Goal: Book appointment/travel/reservation

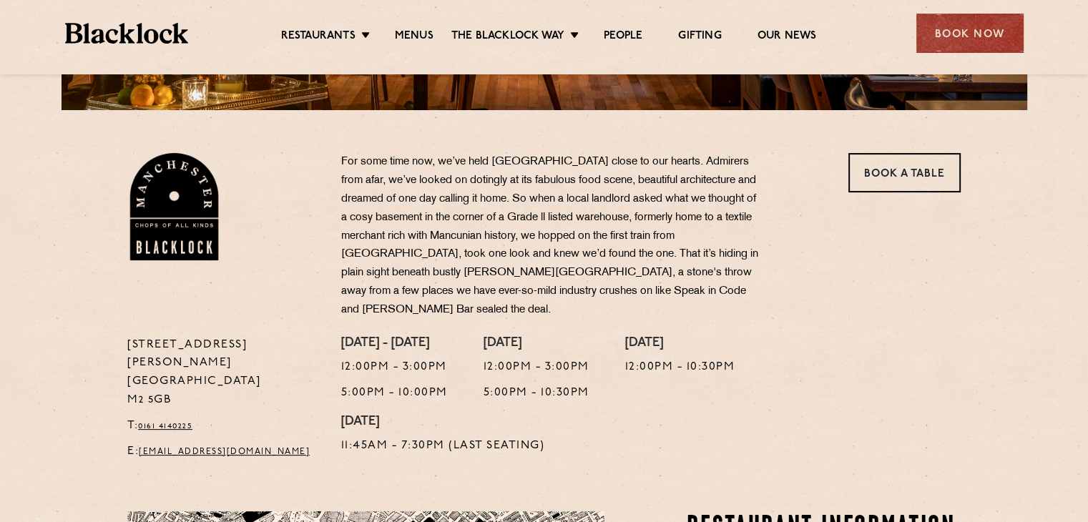
scroll to position [398, 0]
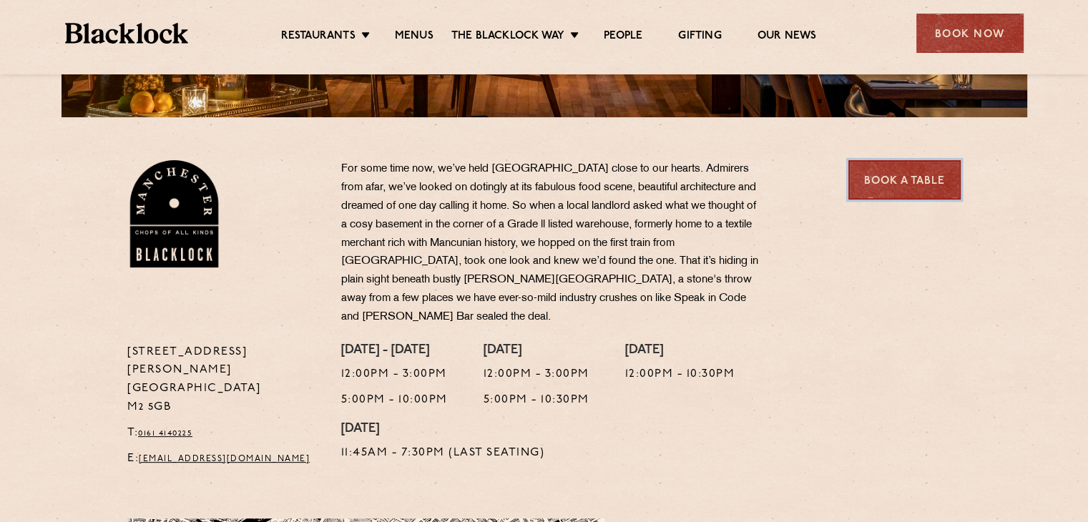
click at [905, 179] on link "Book a Table" at bounding box center [905, 179] width 112 height 39
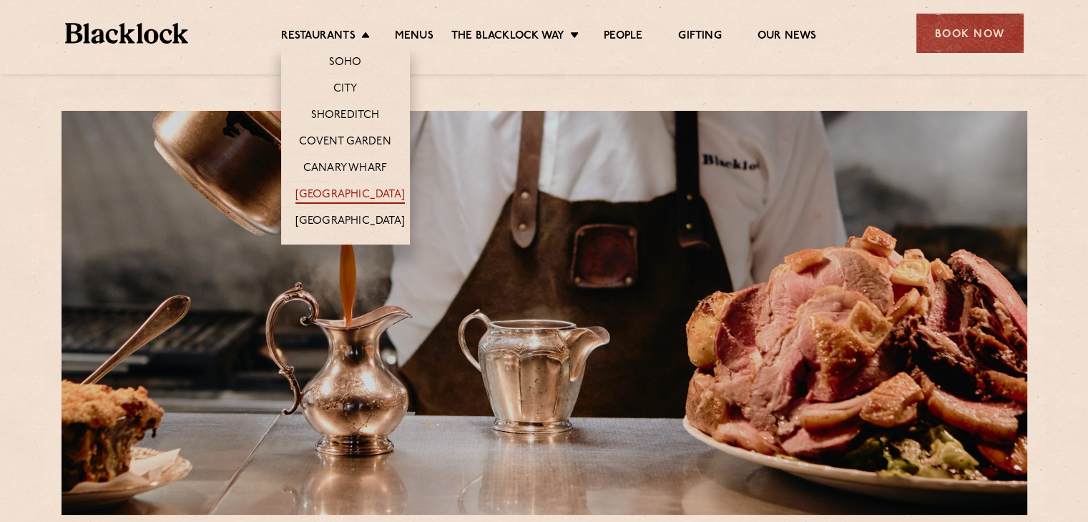
click at [345, 188] on link "[GEOGRAPHIC_DATA]" at bounding box center [350, 196] width 109 height 16
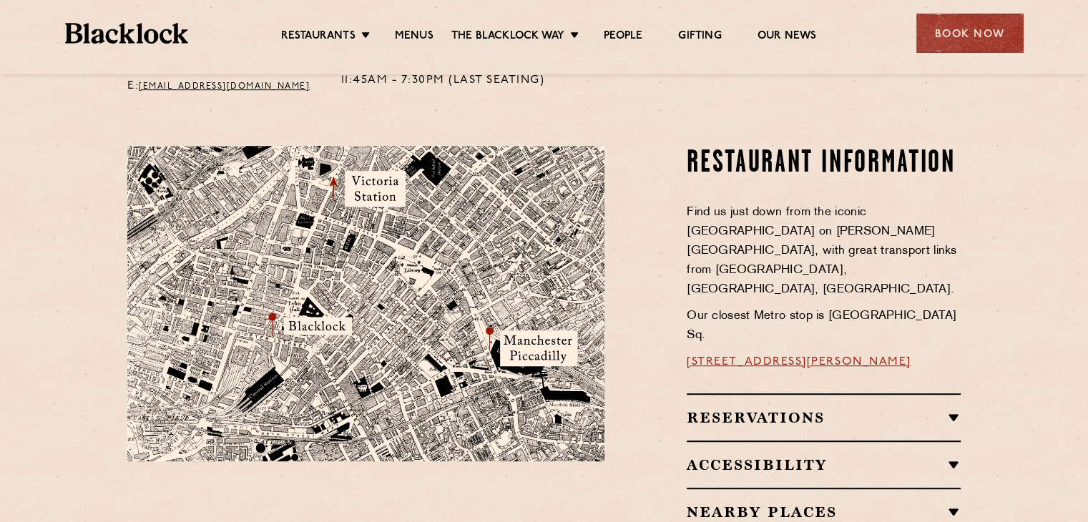
scroll to position [769, 0]
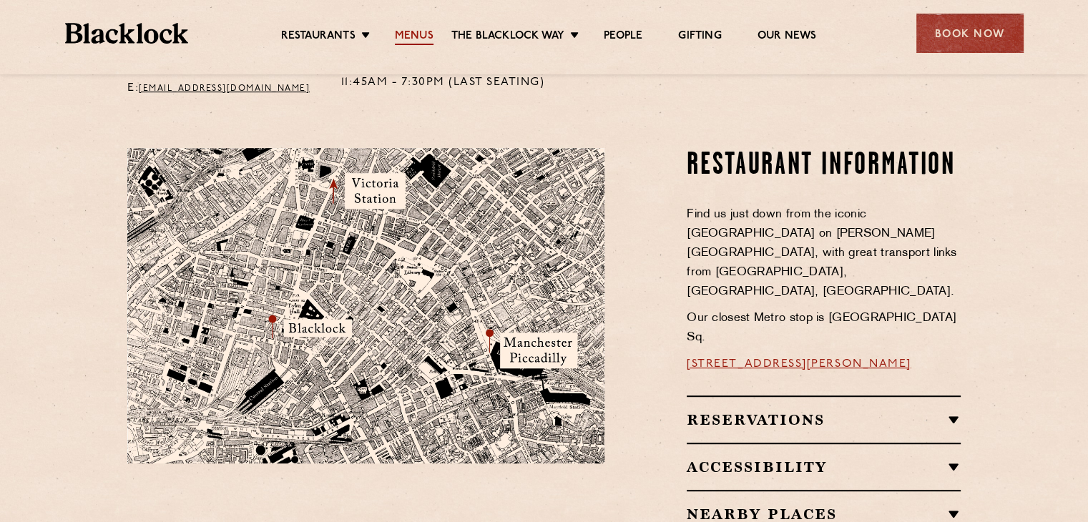
click at [421, 40] on link "Menus" at bounding box center [414, 37] width 39 height 16
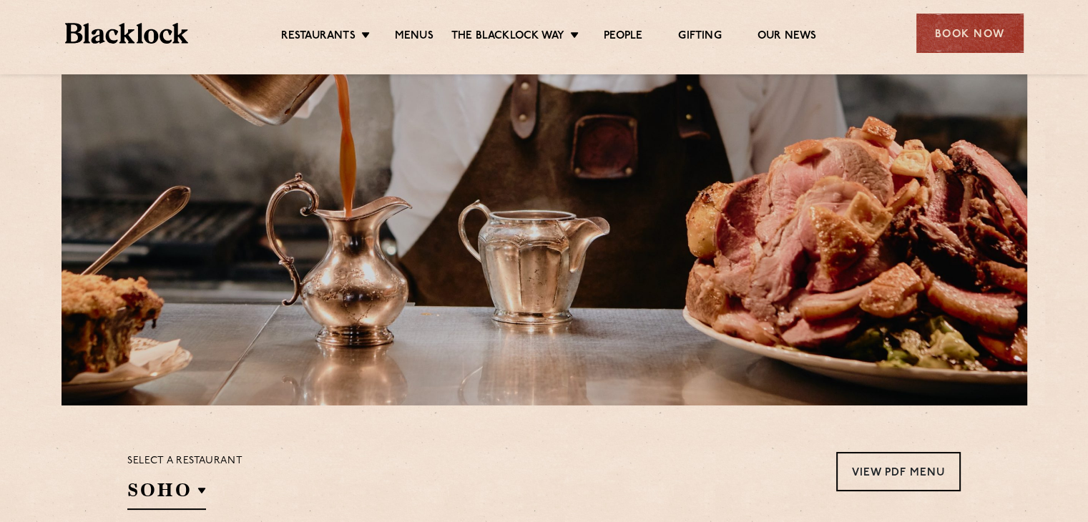
scroll to position [120, 0]
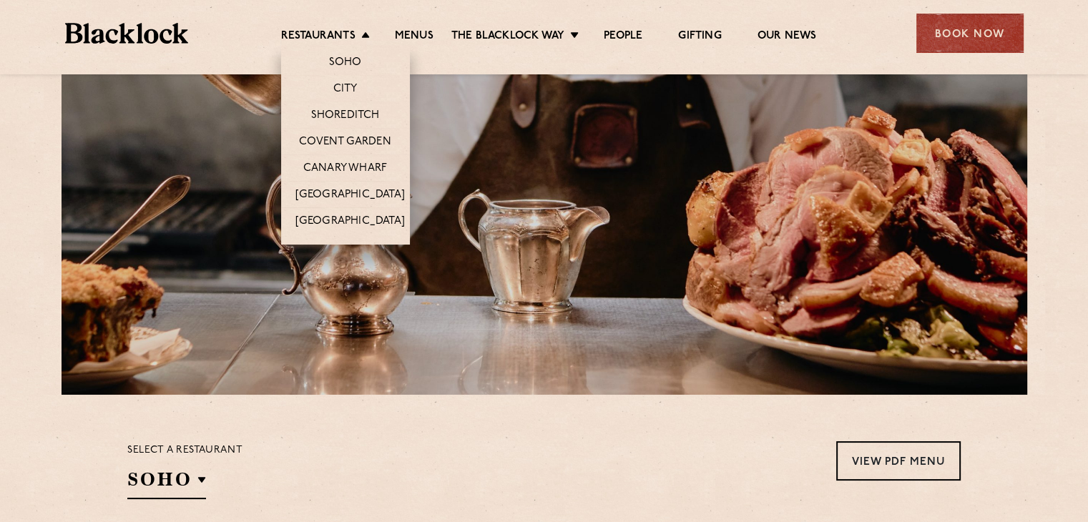
click at [362, 34] on li "Restaurants Soho City Shoreditch Covent Garden Canary Wharf Manchester Birmingh…" at bounding box center [329, 37] width 96 height 16
click at [343, 190] on link "[GEOGRAPHIC_DATA]" at bounding box center [350, 196] width 109 height 16
